Goal: Information Seeking & Learning: Learn about a topic

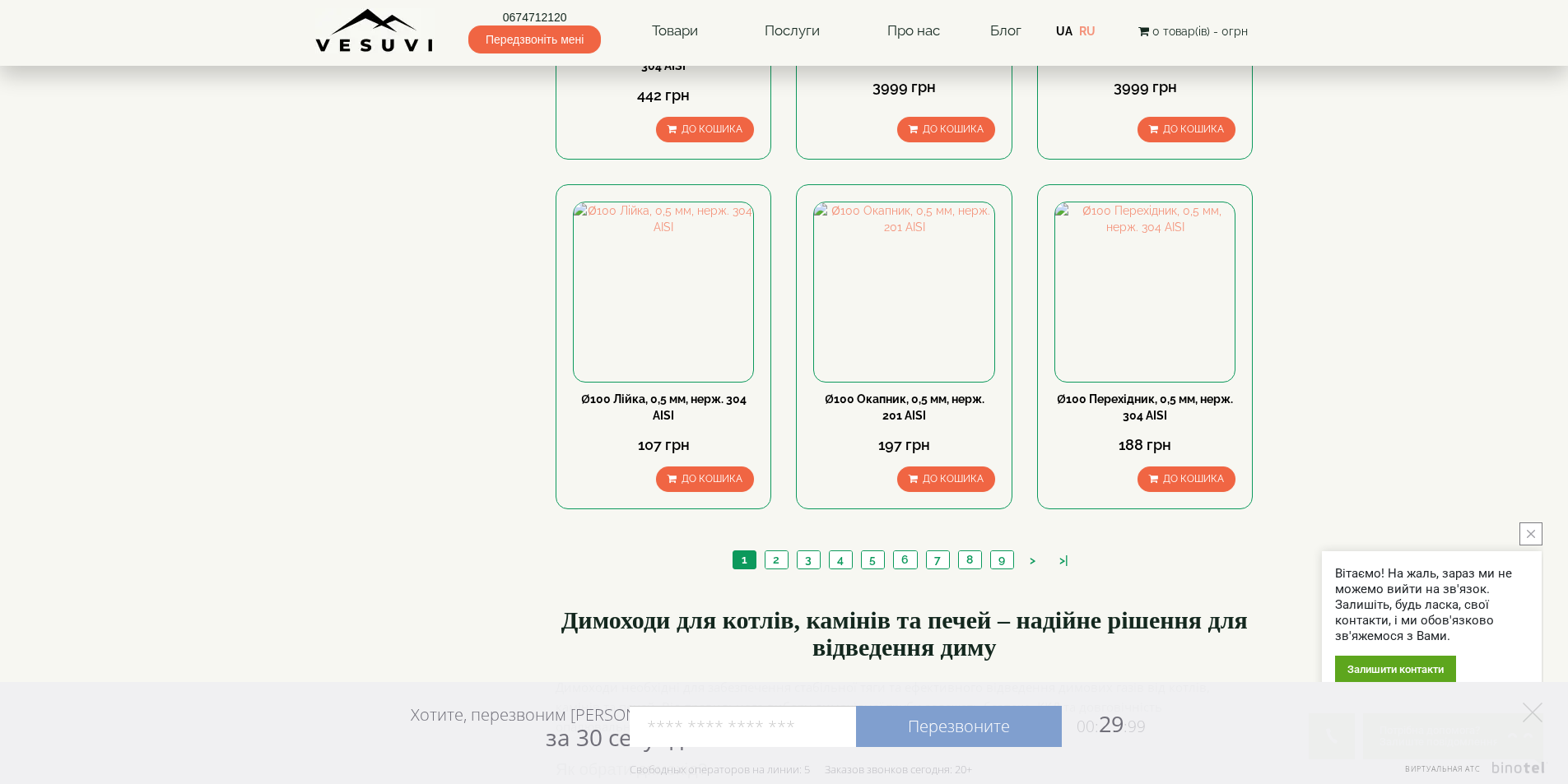
scroll to position [1645, 0]
click at [773, 549] on link "2" at bounding box center [776, 558] width 23 height 17
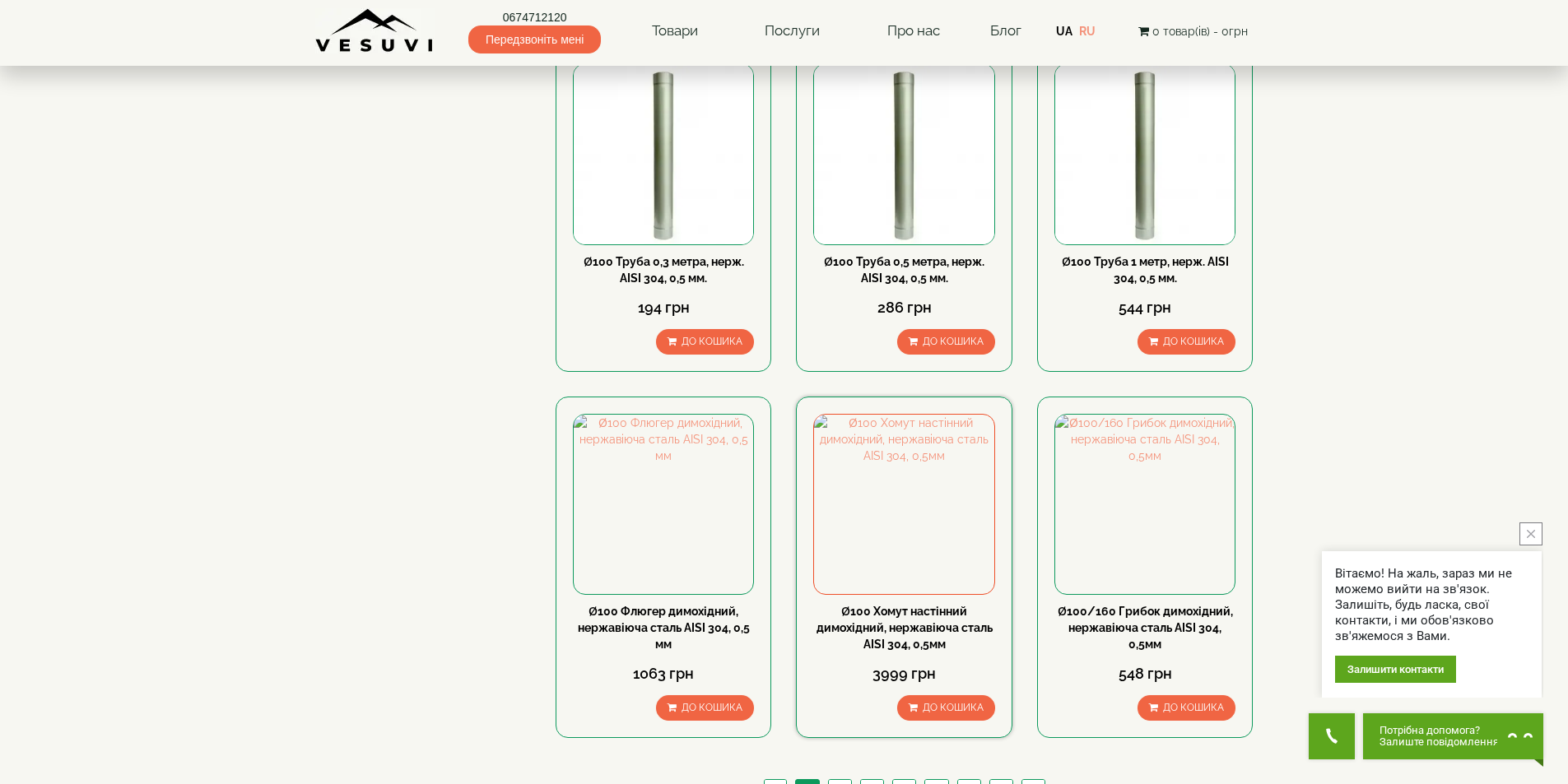
scroll to position [1663, 0]
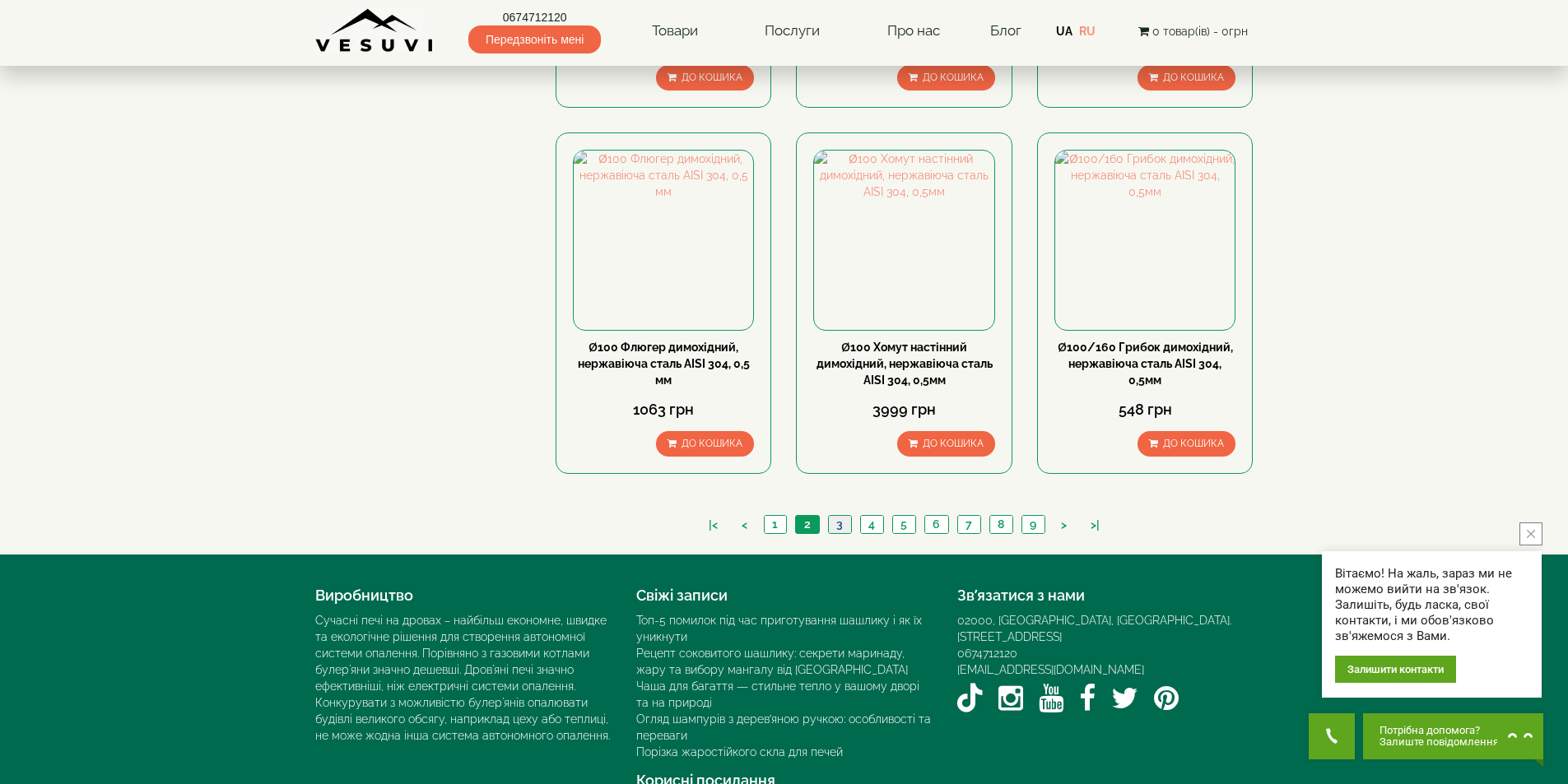
click at [841, 516] on link "3" at bounding box center [840, 524] width 23 height 17
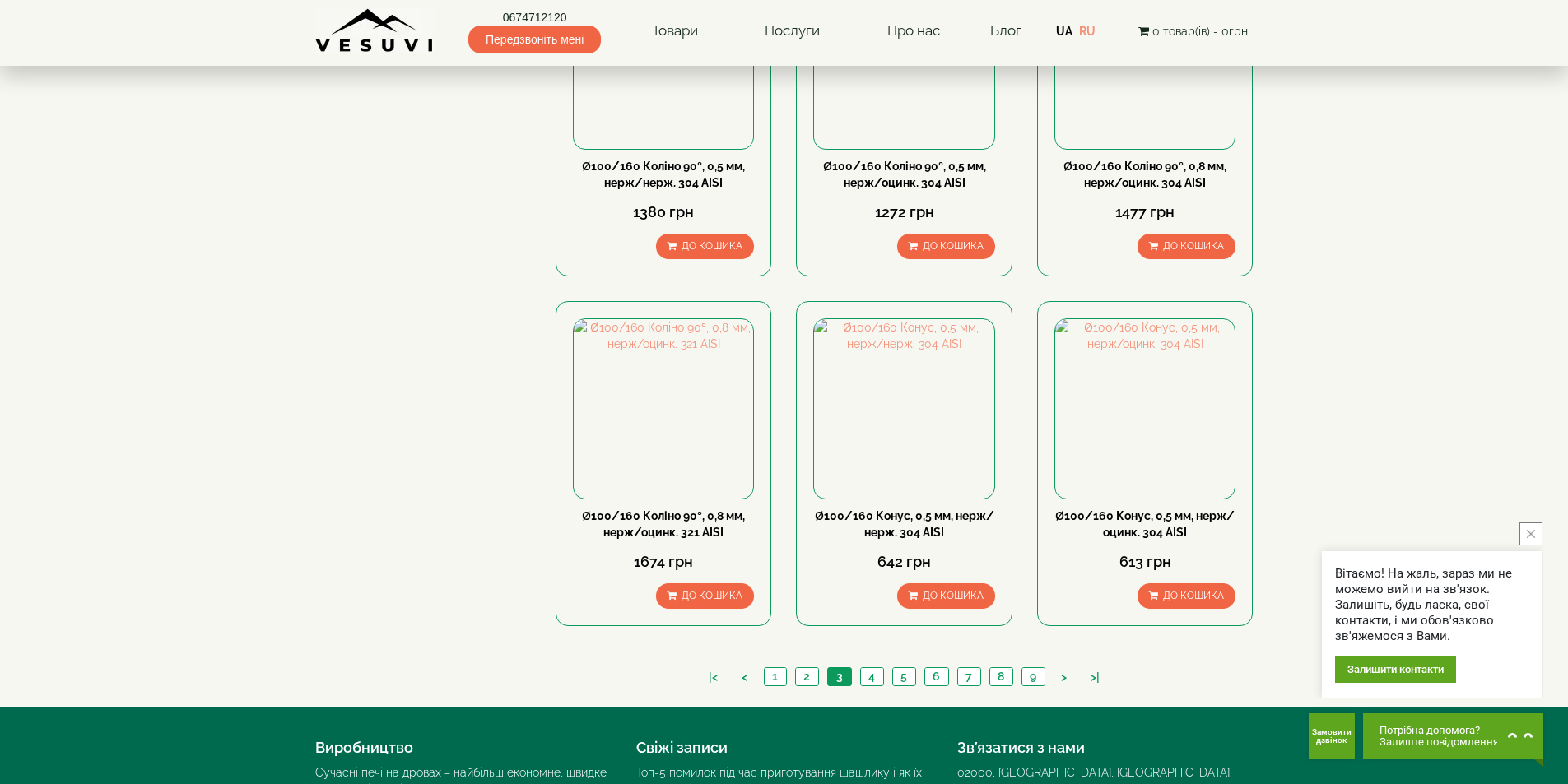
scroll to position [1563, 0]
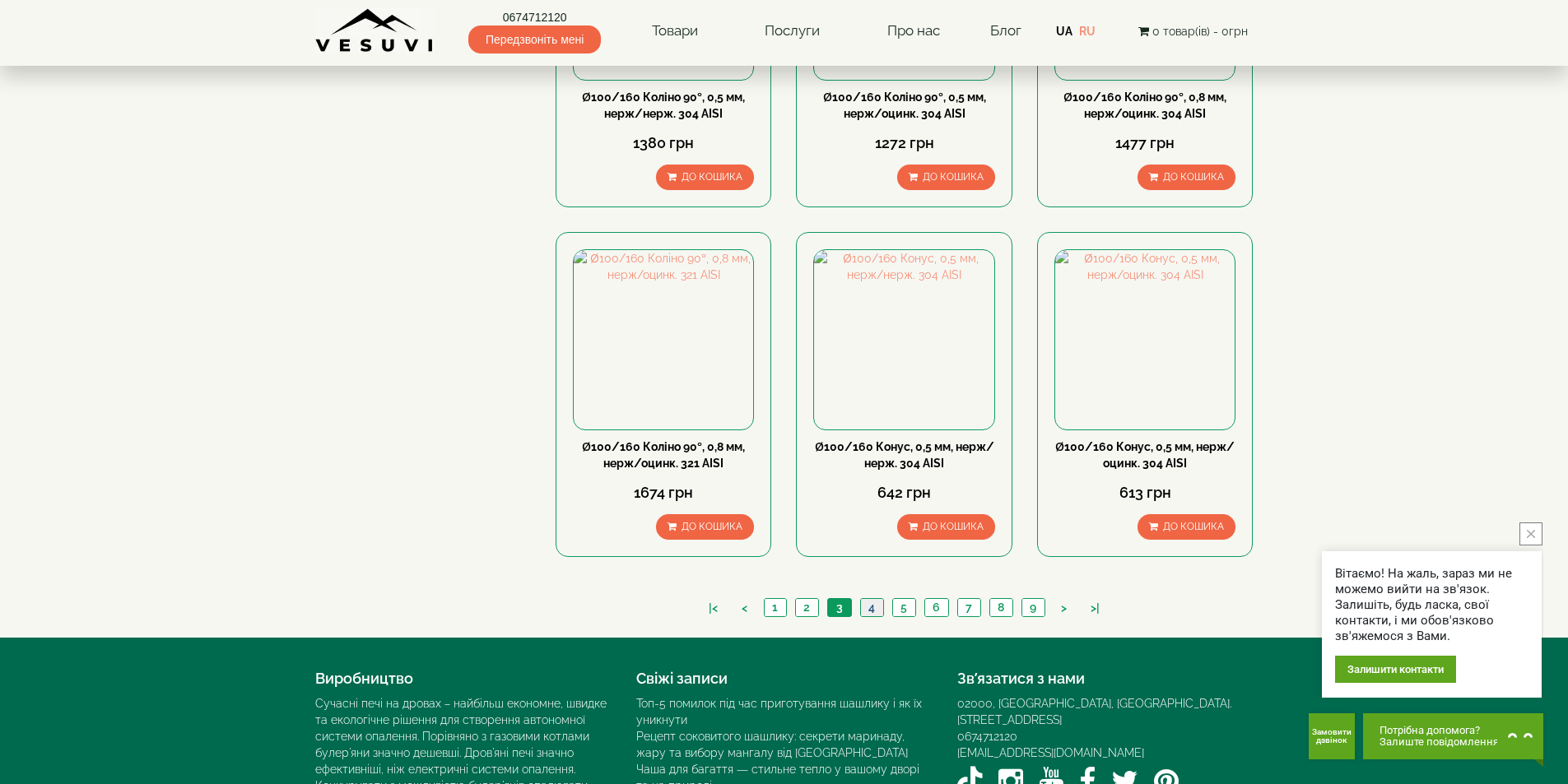
click at [877, 599] on link "4" at bounding box center [872, 607] width 23 height 17
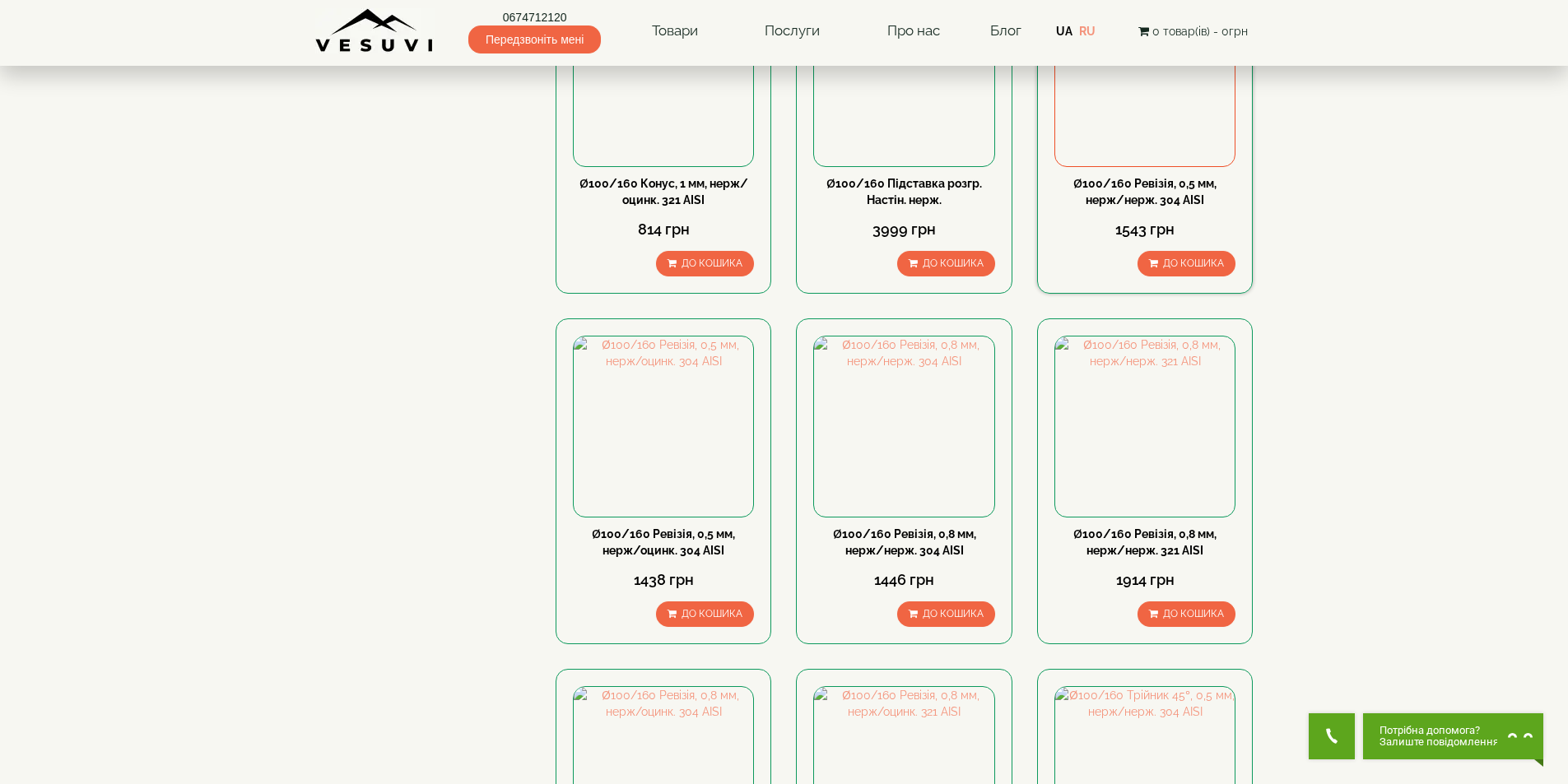
scroll to position [1481, 0]
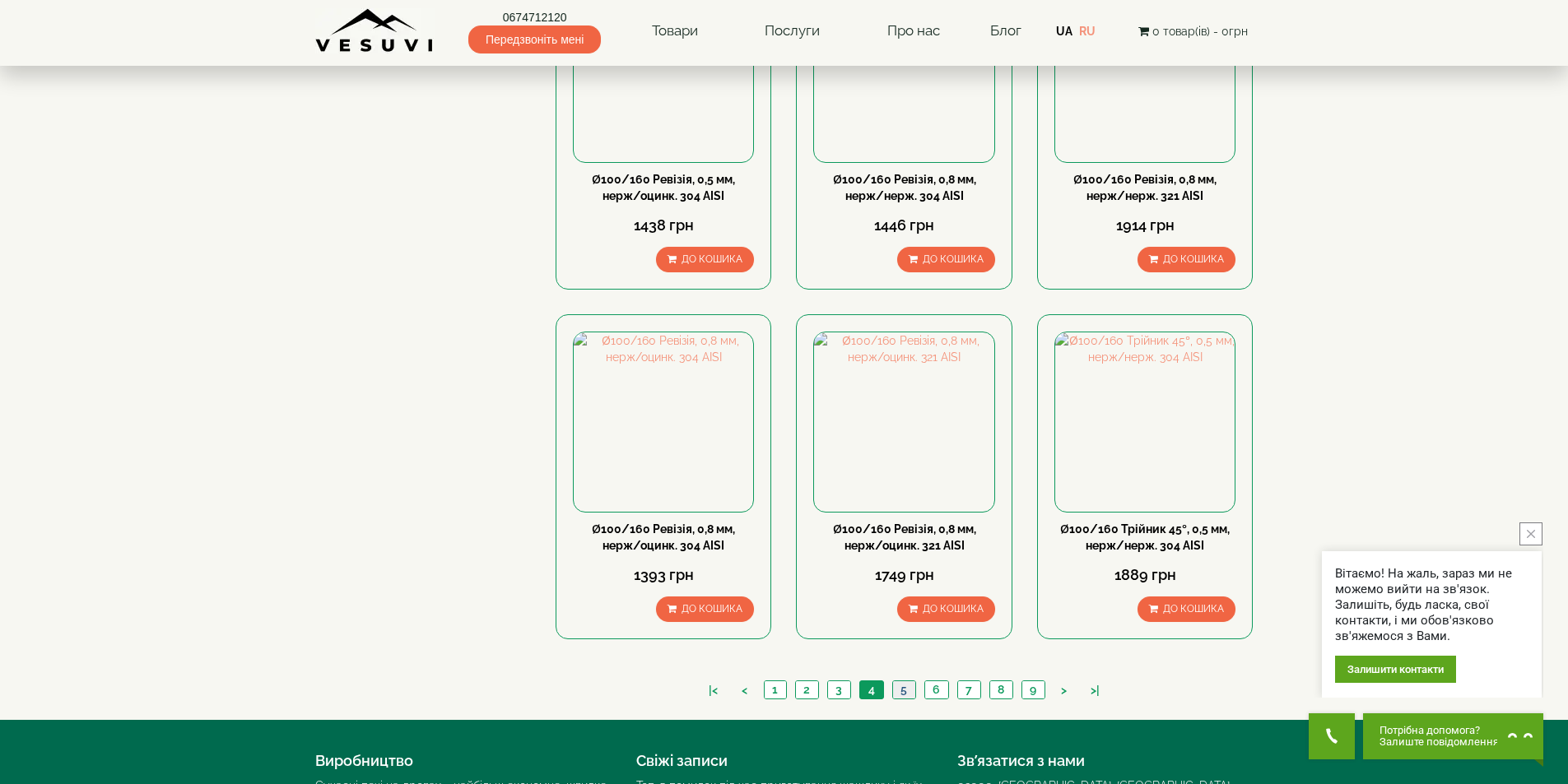
click at [901, 681] on link "5" at bounding box center [904, 689] width 23 height 17
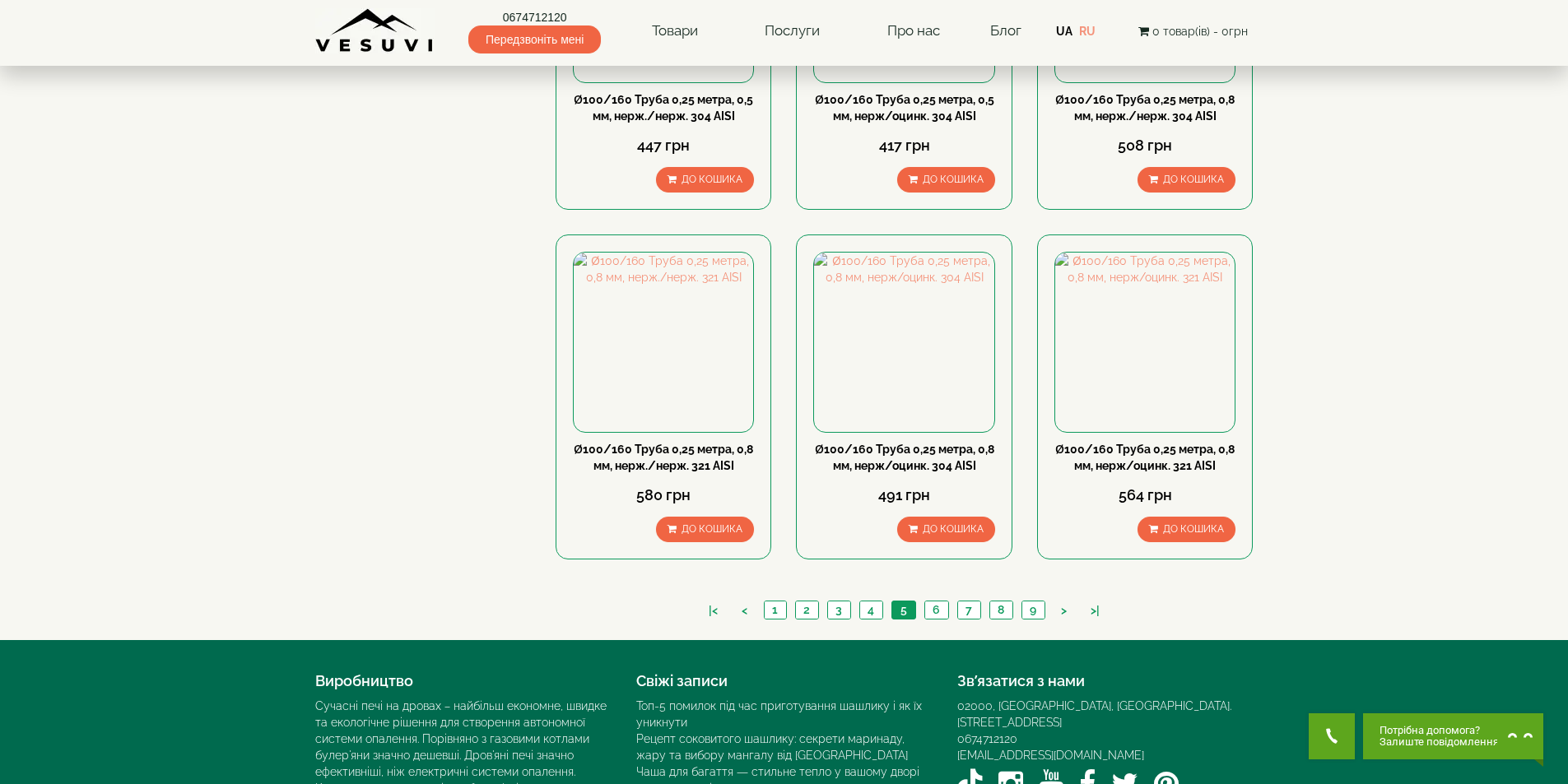
scroll to position [1645, 0]
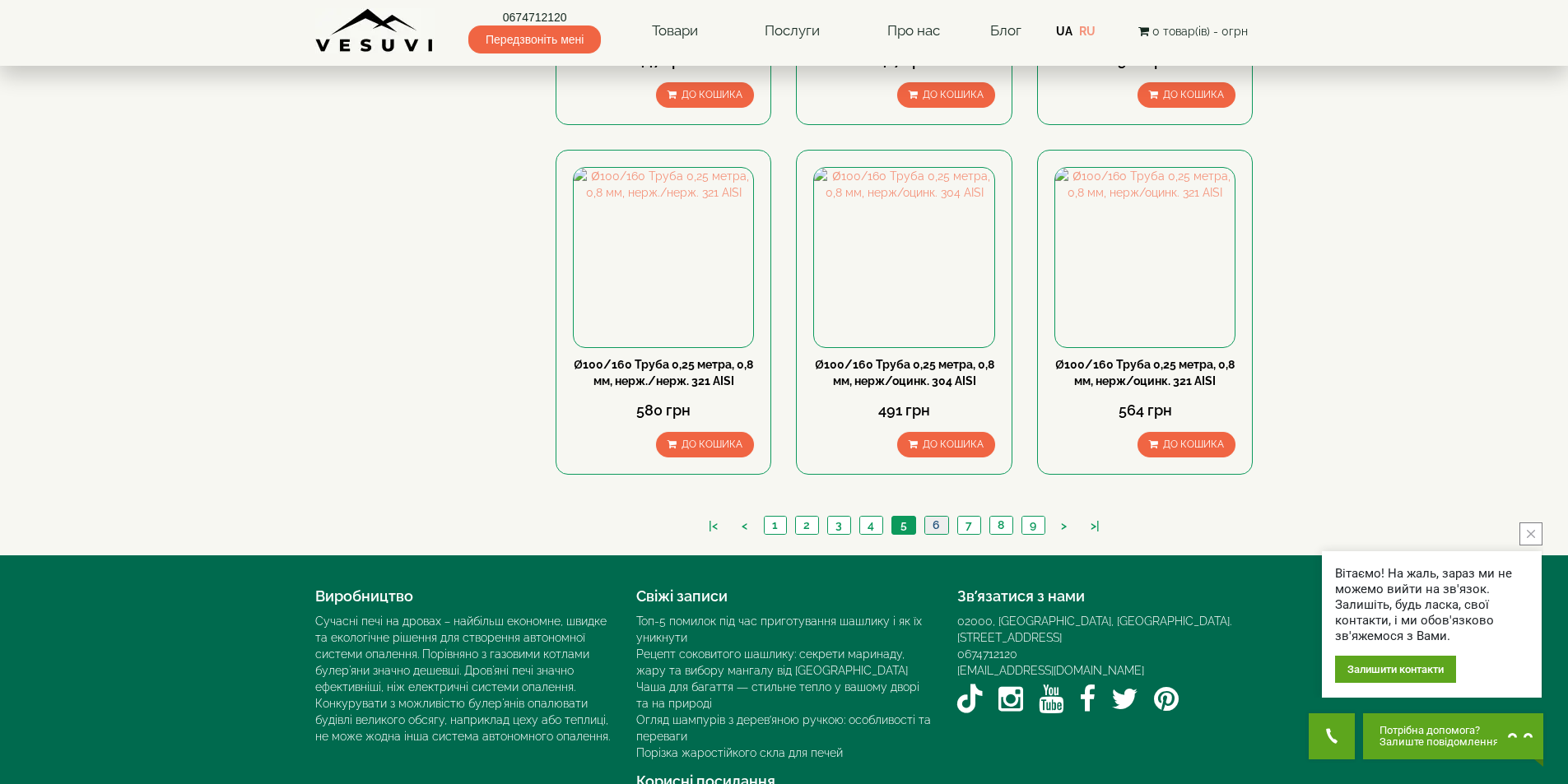
click at [935, 517] on link "6" at bounding box center [936, 525] width 24 height 17
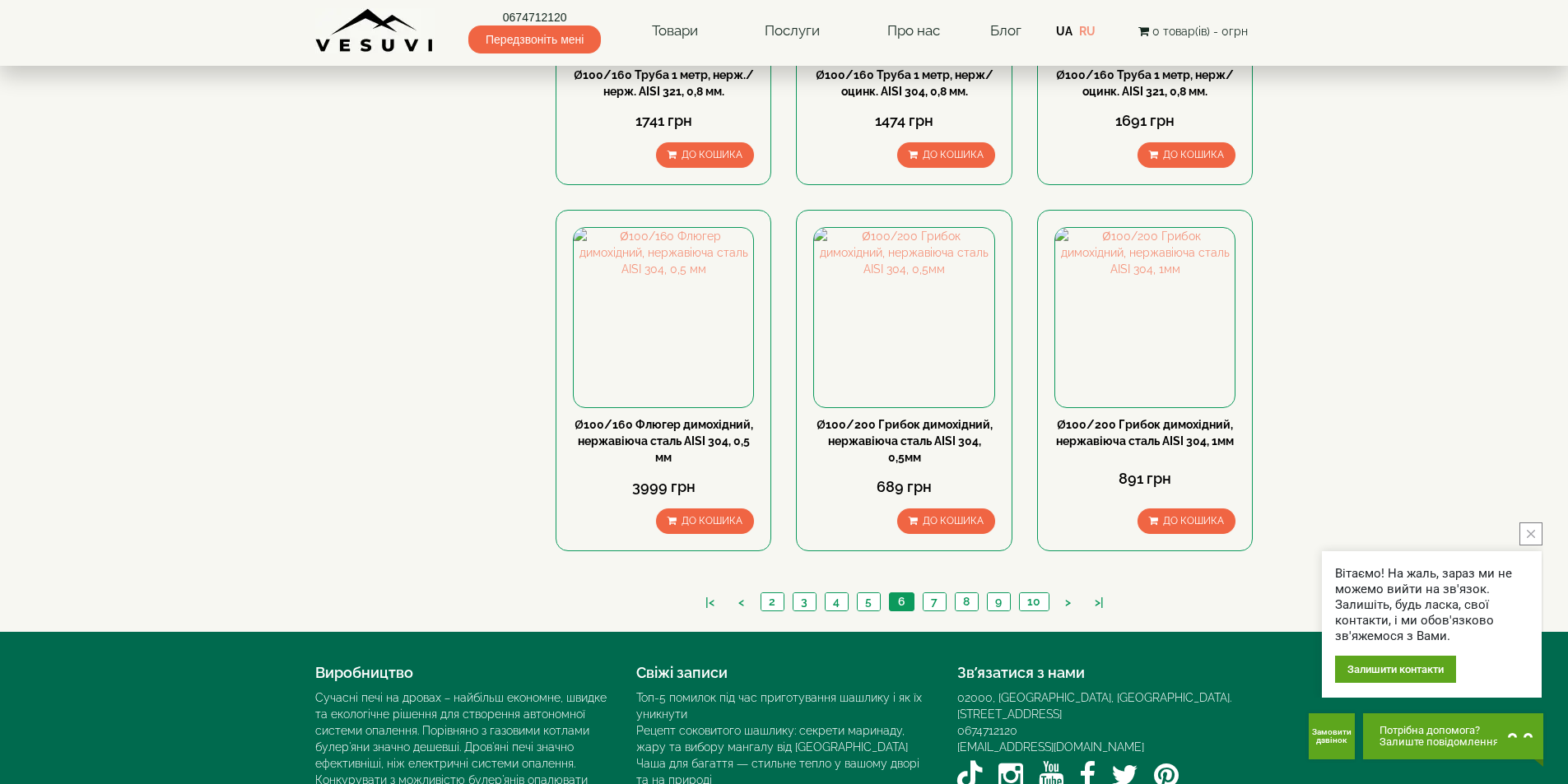
scroll to position [1663, 0]
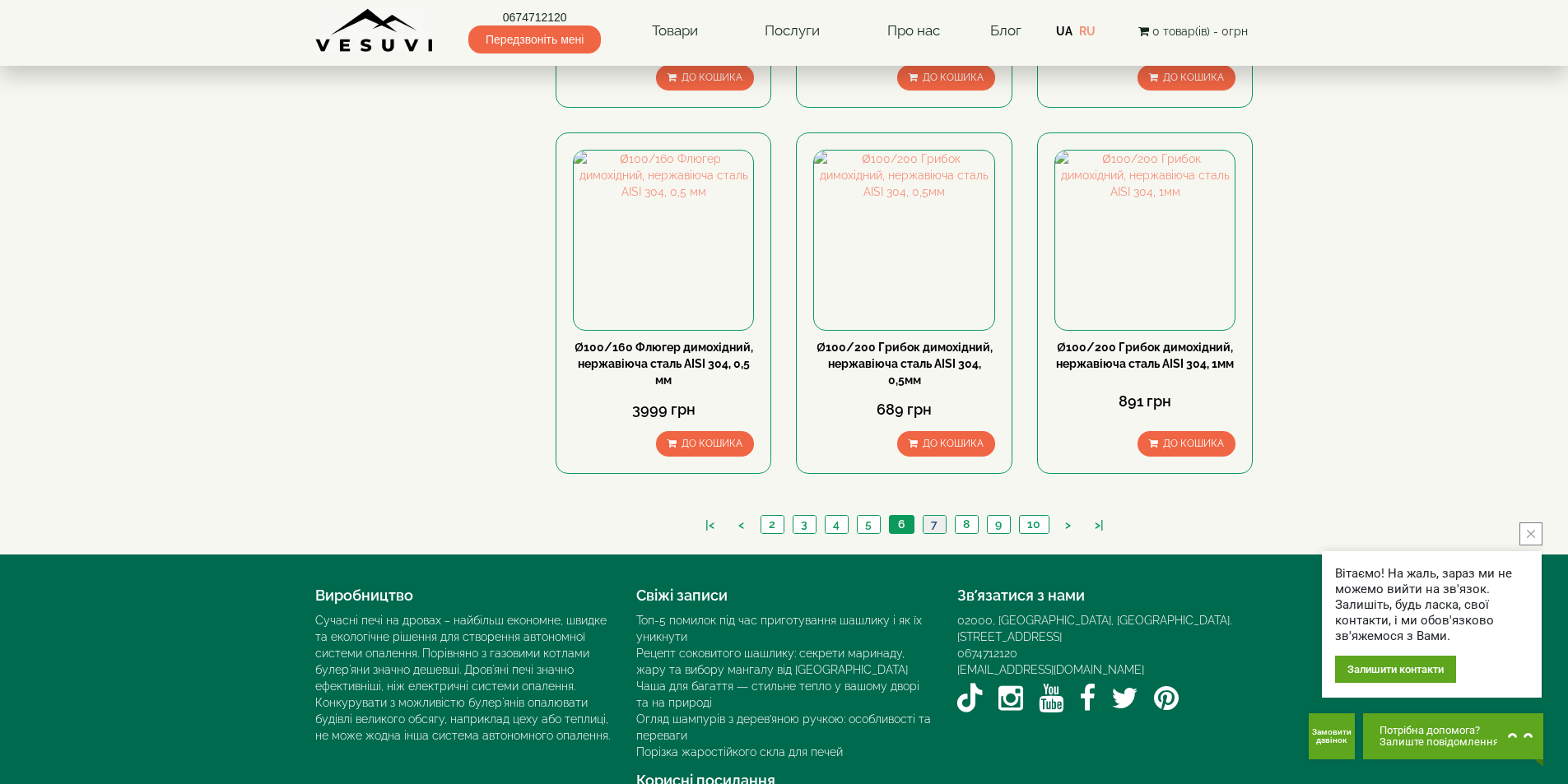
click at [932, 516] on link "7" at bounding box center [935, 524] width 23 height 17
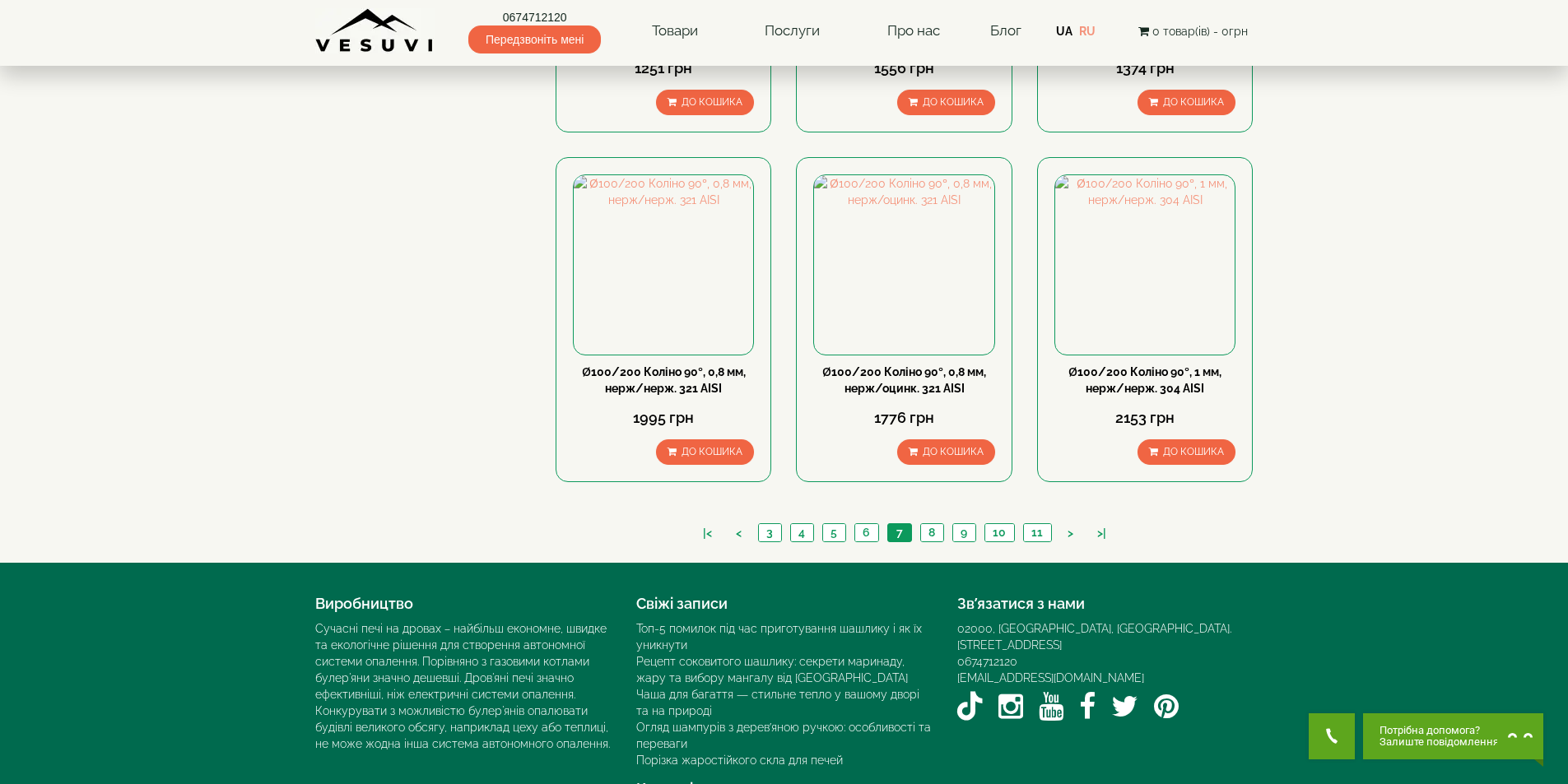
scroll to position [1663, 0]
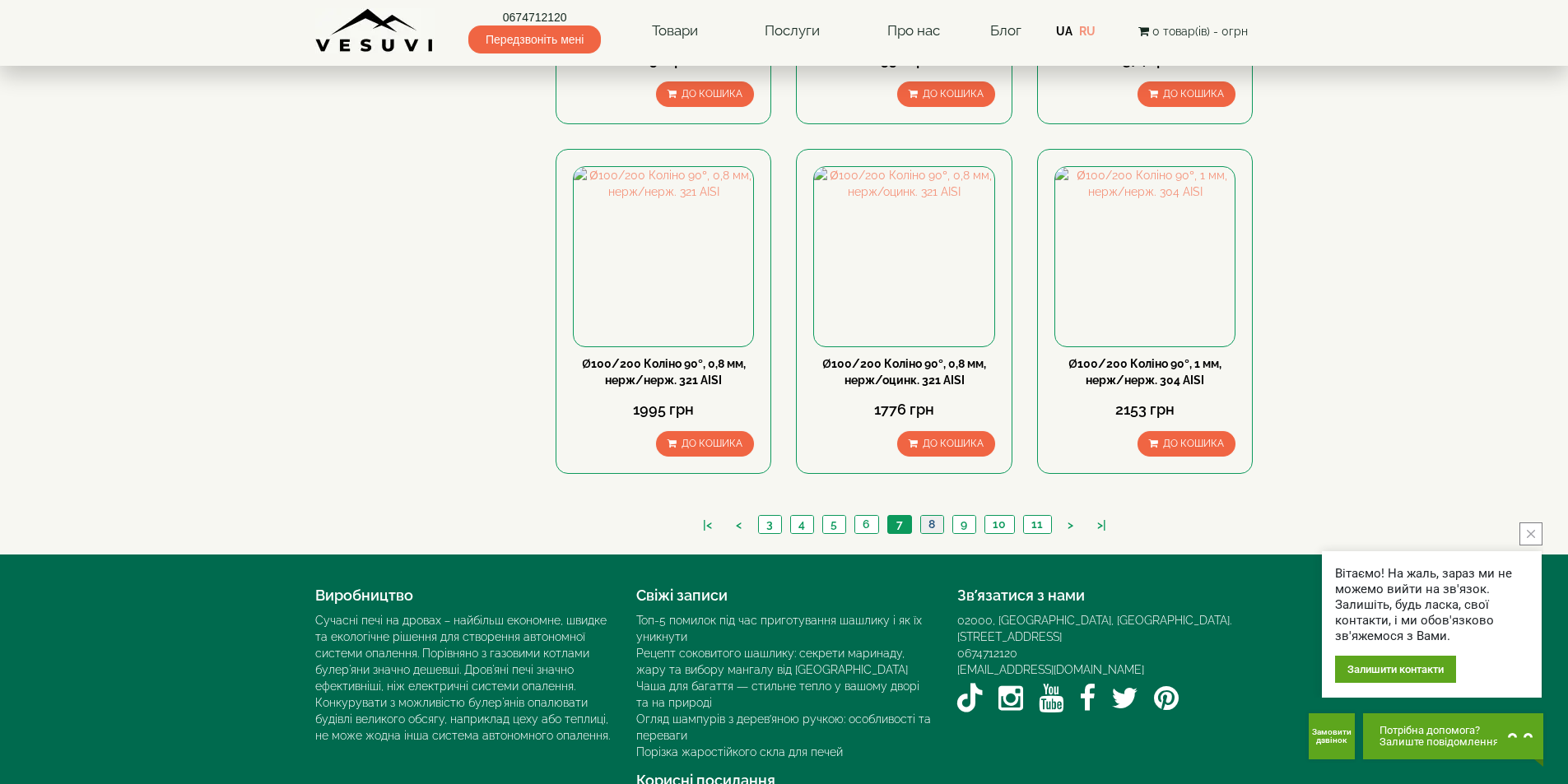
click at [937, 516] on link "8" at bounding box center [932, 524] width 23 height 17
